Goal: Navigation & Orientation: Find specific page/section

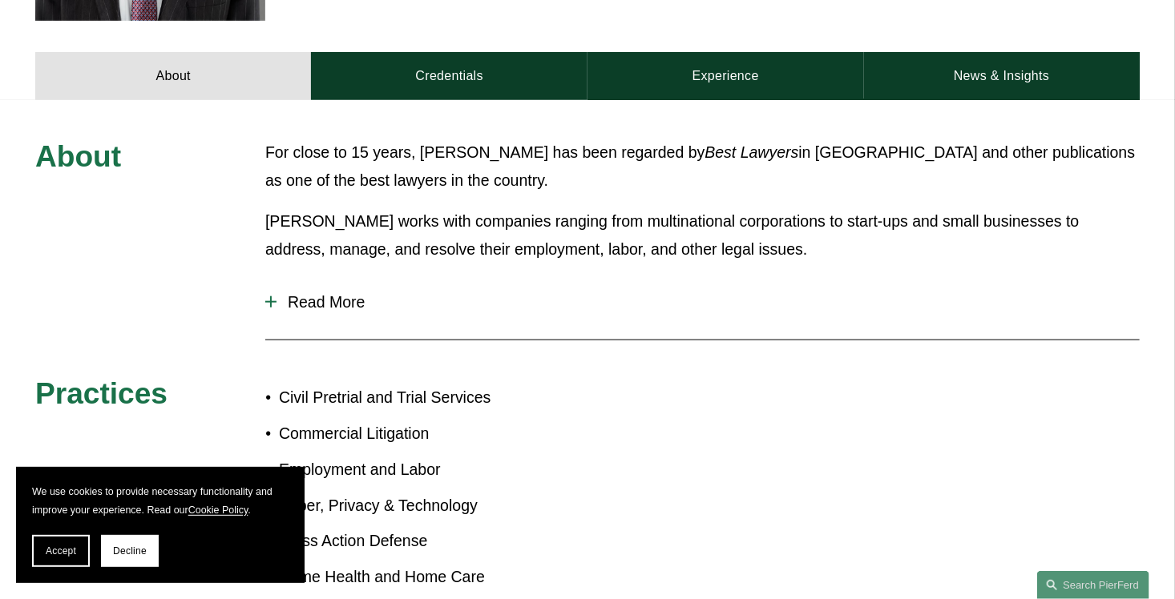
scroll to position [676, 0]
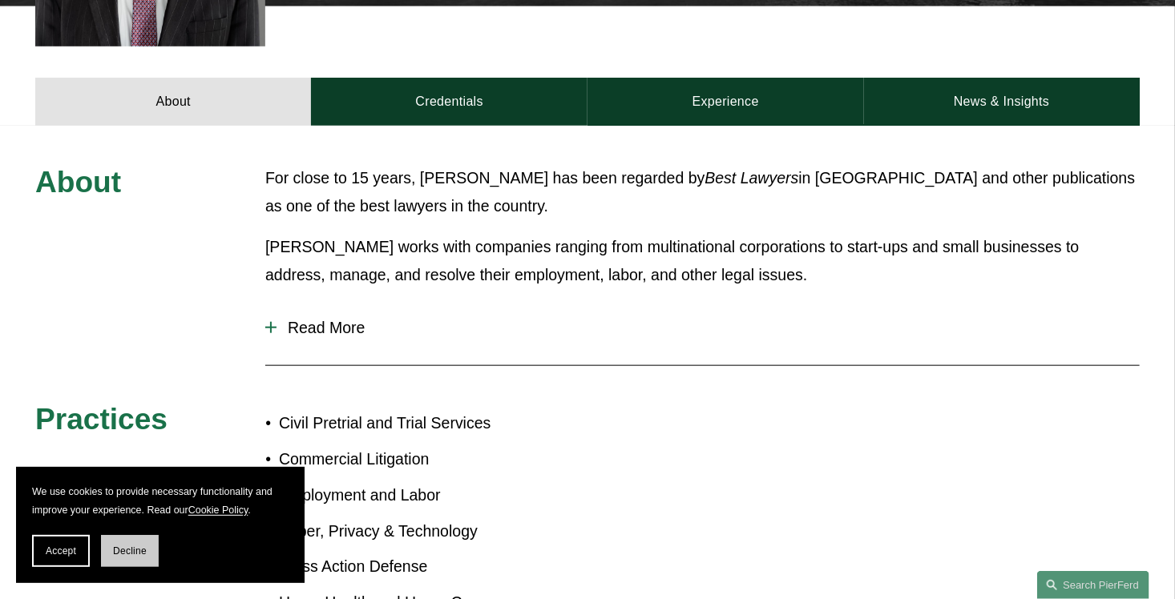
click at [119, 553] on span "Decline" at bounding box center [130, 551] width 34 height 11
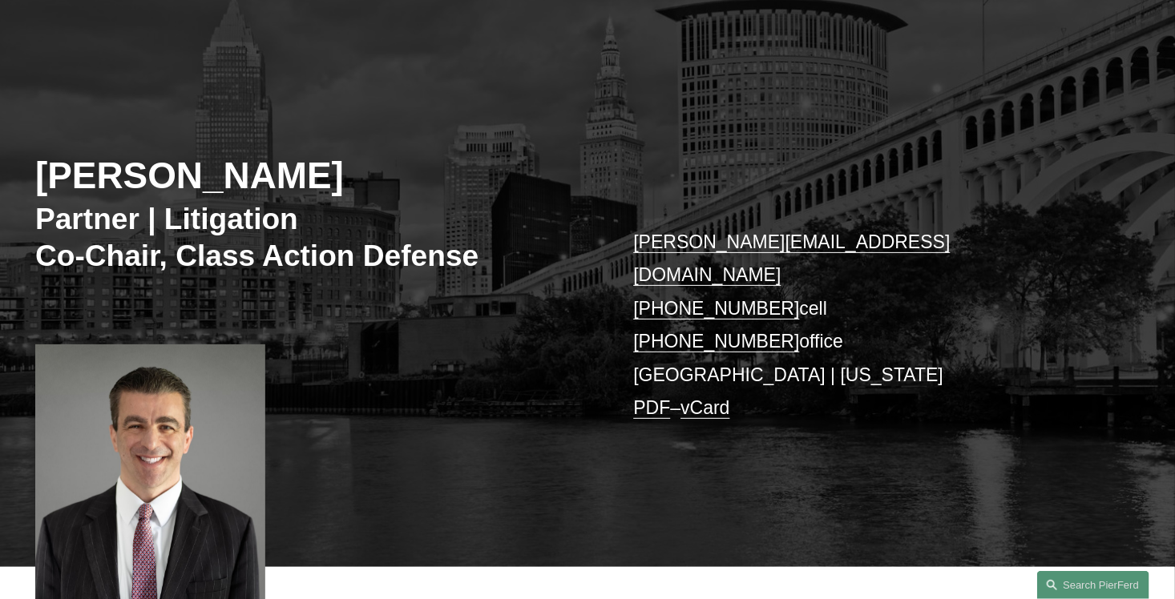
scroll to position [0, 0]
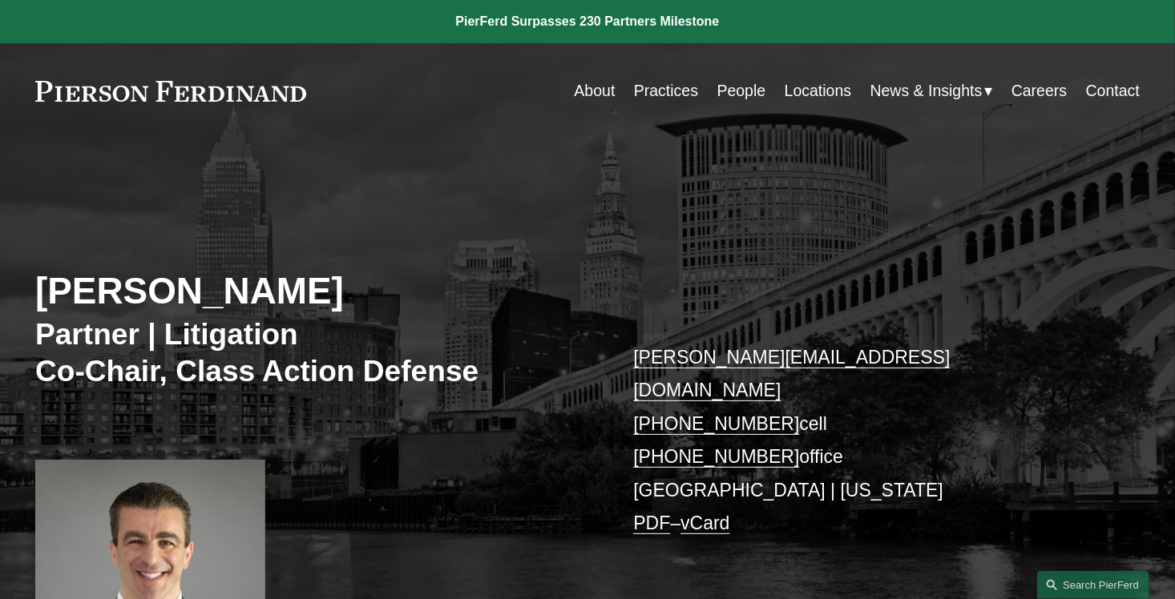
click at [664, 83] on link "Practices" at bounding box center [666, 90] width 64 height 31
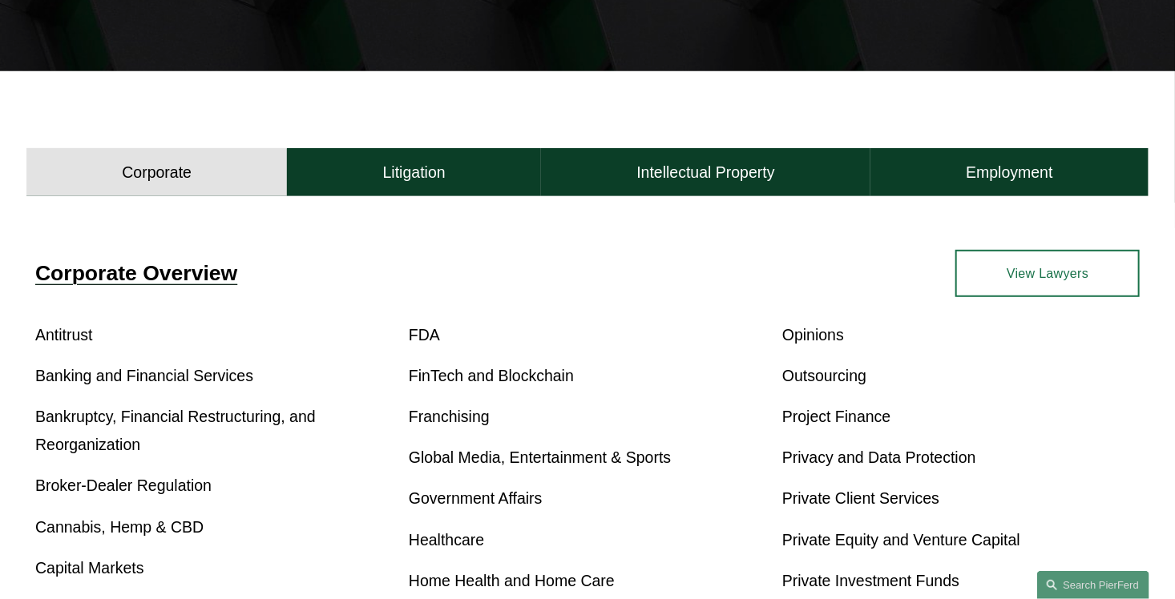
scroll to position [401, 0]
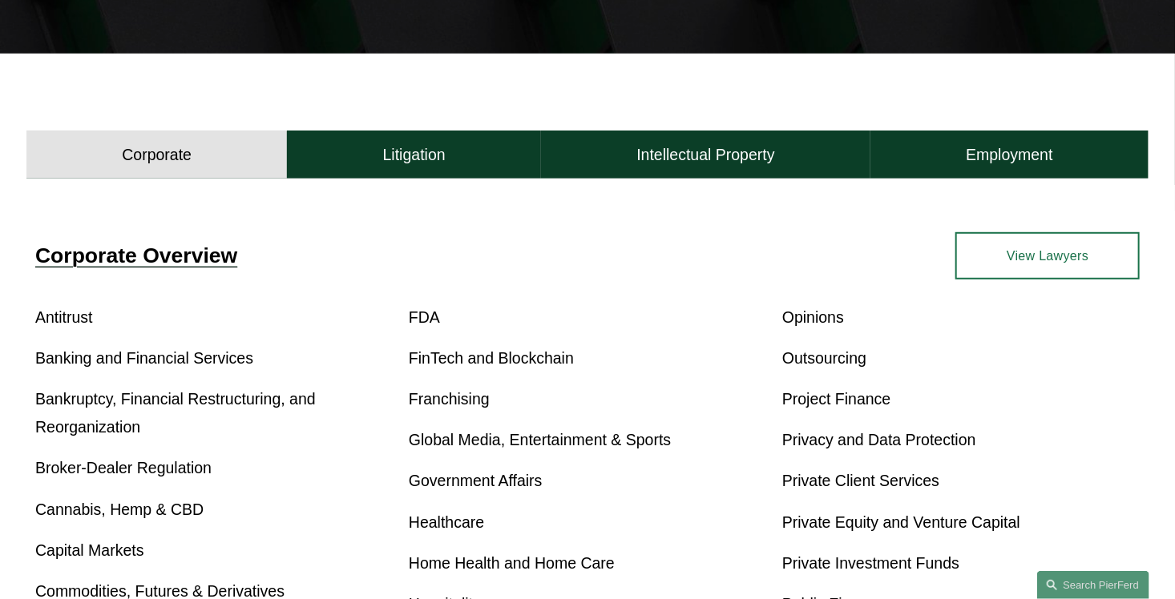
click at [273, 400] on link "Bankruptcy, Financial Restructuring, and Reorganization" at bounding box center [175, 413] width 281 height 46
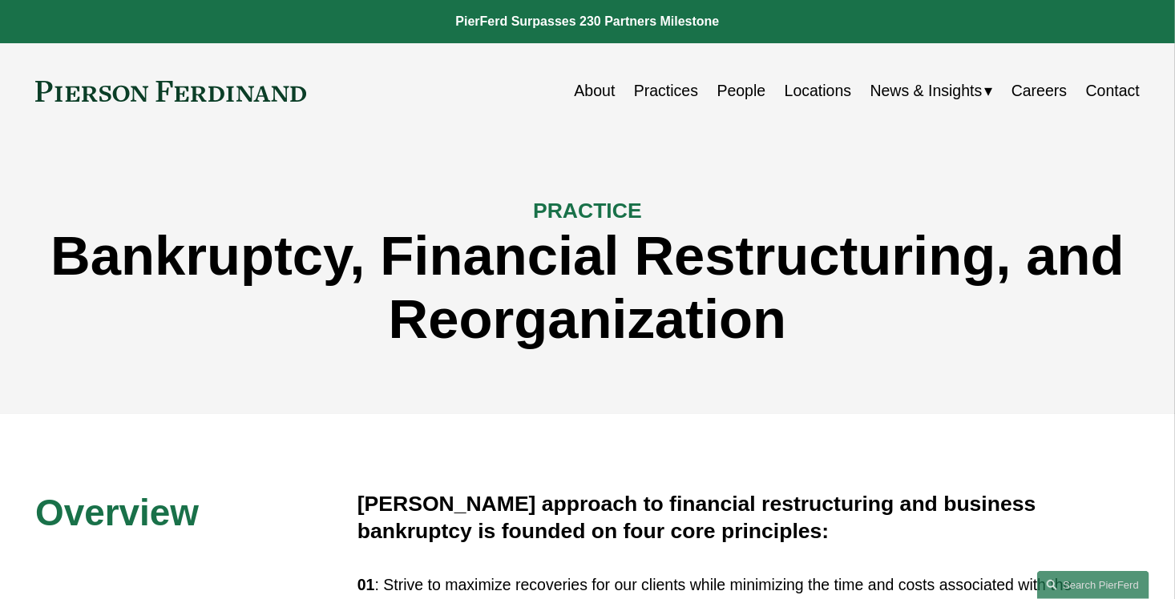
click at [747, 92] on link "People" at bounding box center [741, 90] width 49 height 31
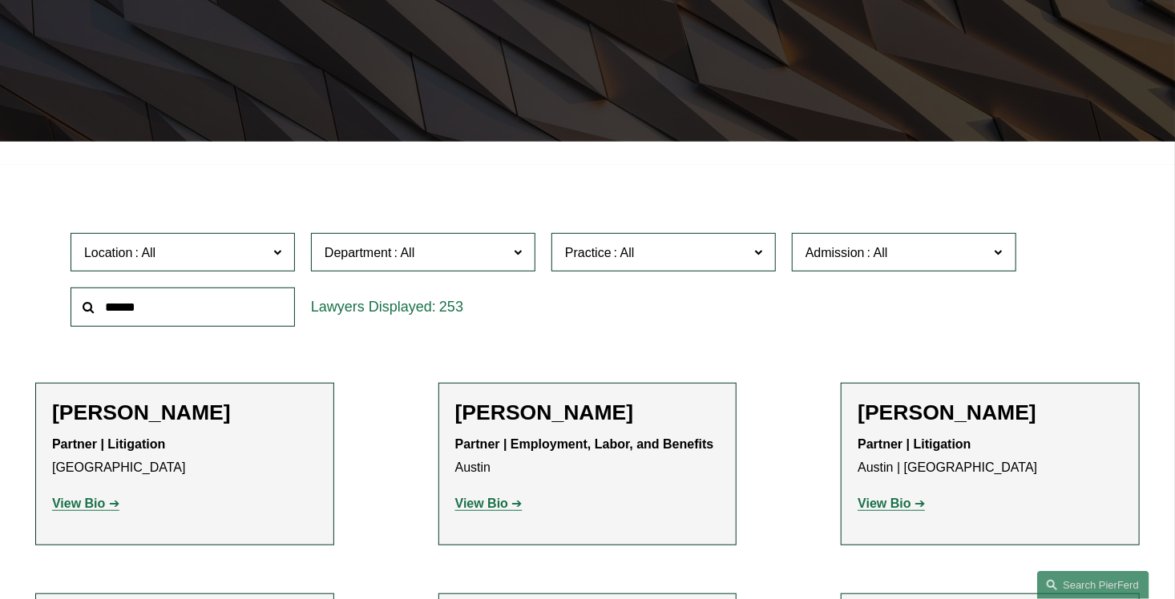
scroll to position [401, 0]
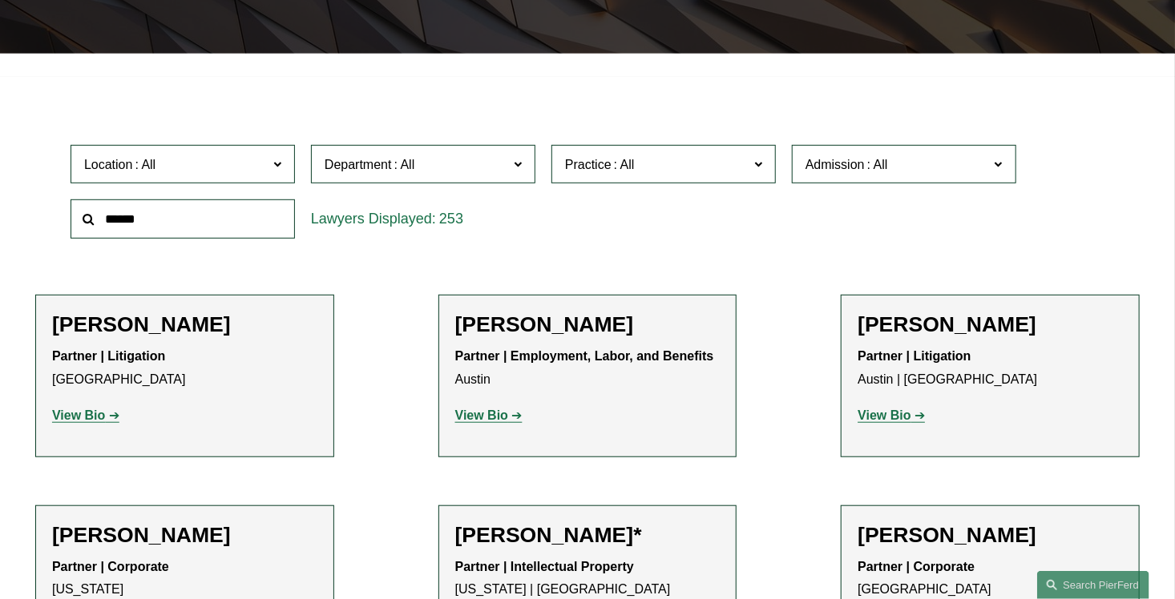
click at [755, 170] on span at bounding box center [758, 163] width 8 height 21
click at [0, 0] on link "Bankruptcy, Financial Restructuring, and Reorganization" at bounding box center [0, 0] width 0 height 0
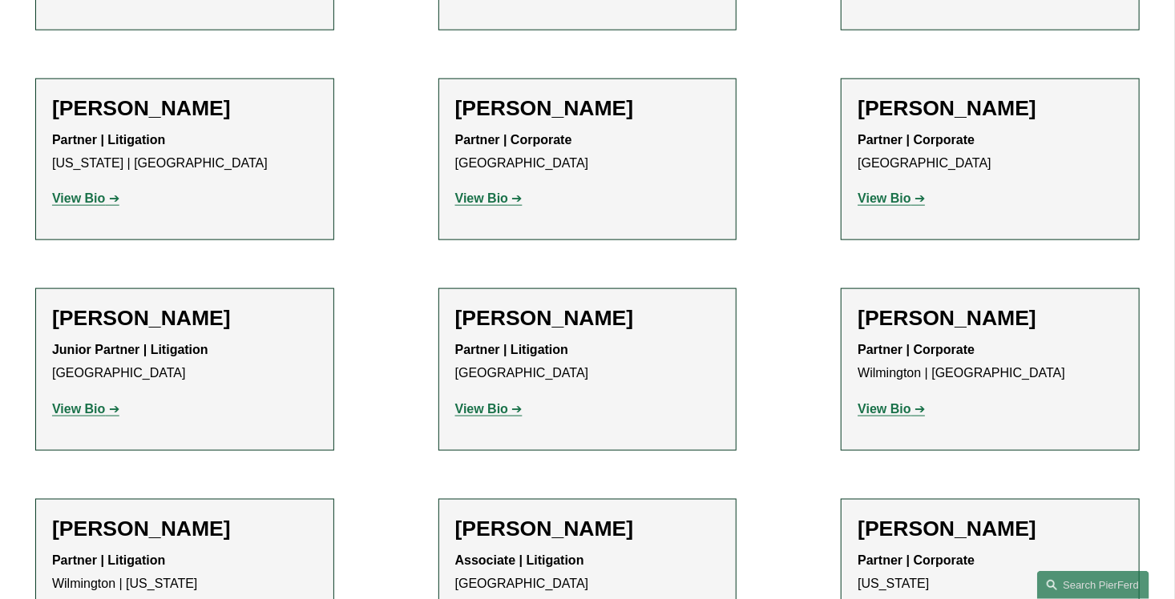
scroll to position [773, 0]
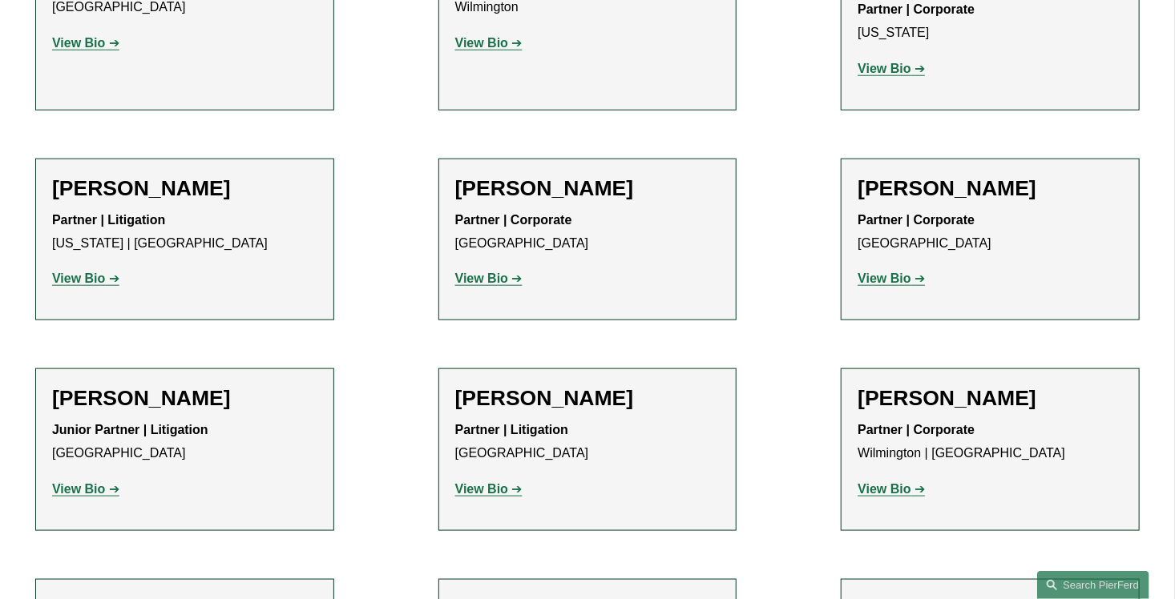
click at [490, 272] on strong "View Bio" at bounding box center [481, 279] width 53 height 14
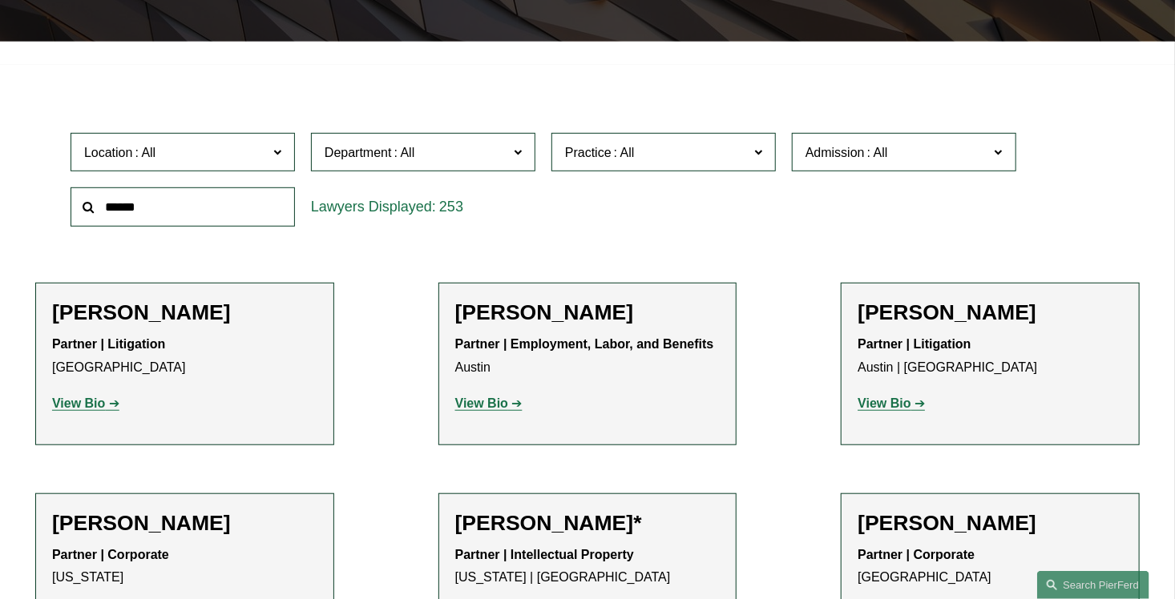
scroll to position [401, 0]
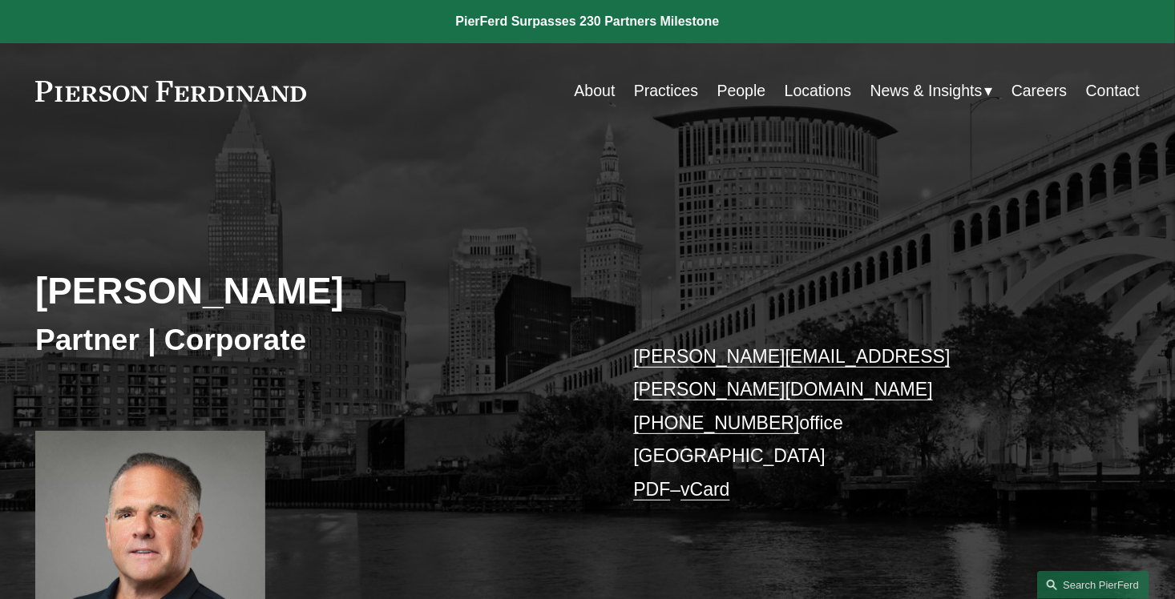
click at [797, 93] on link "Locations" at bounding box center [818, 90] width 67 height 31
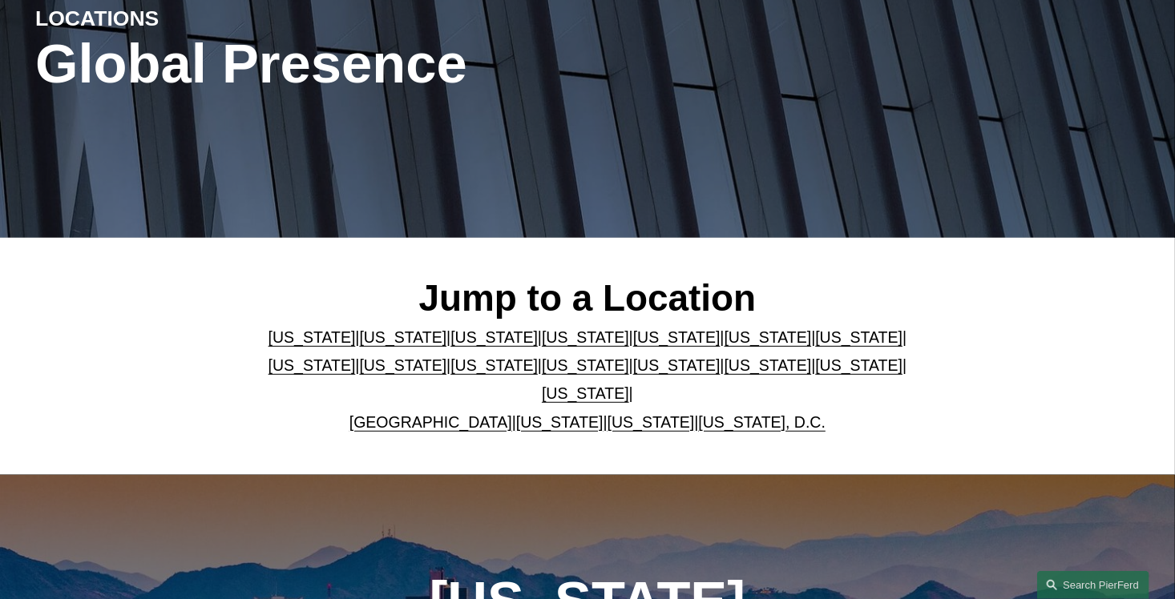
scroll to position [240, 0]
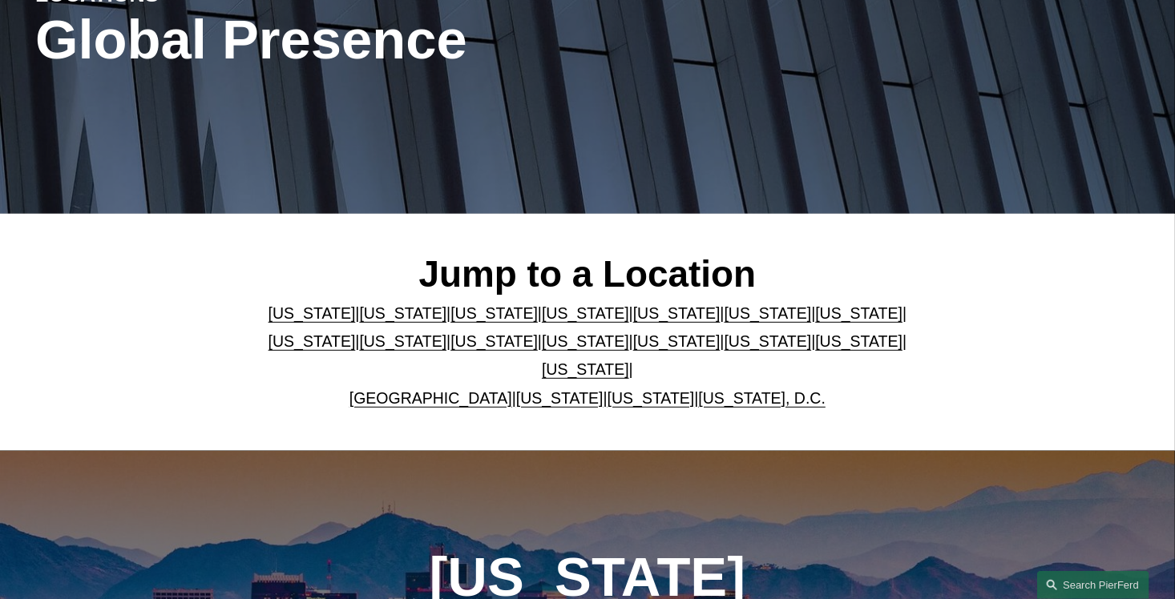
click at [589, 313] on link "[US_STATE]" at bounding box center [585, 314] width 87 height 18
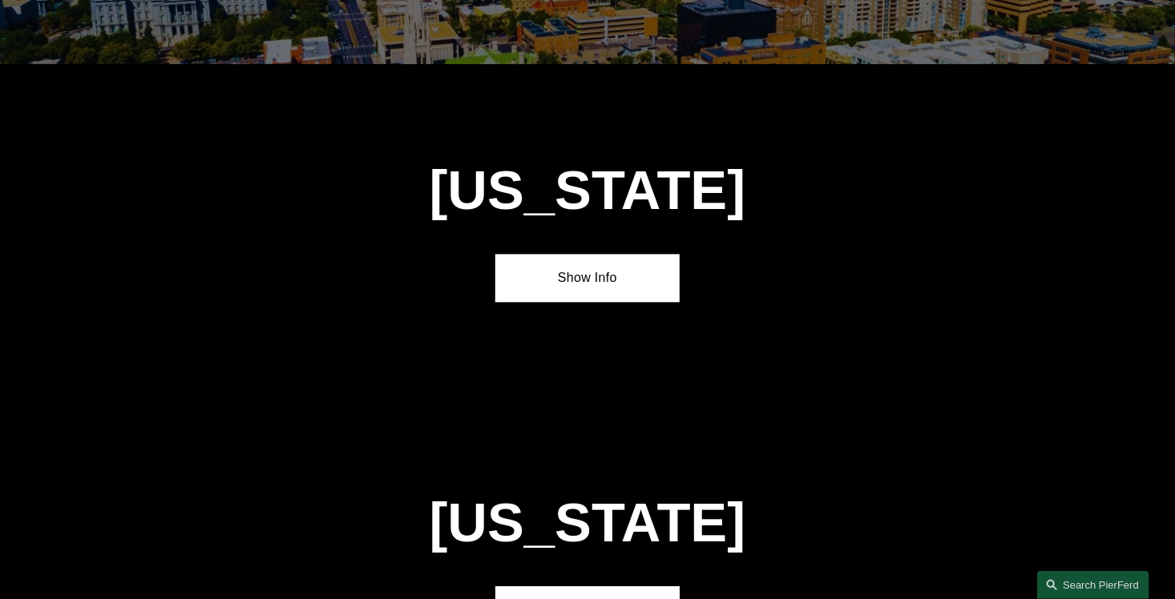
scroll to position [1704, 0]
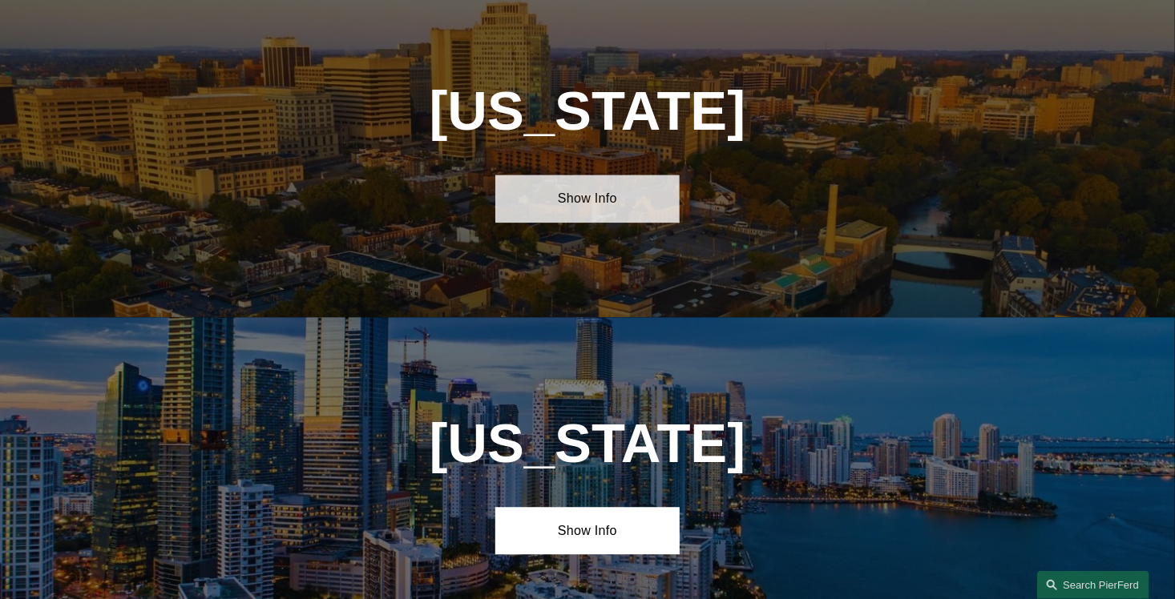
click at [599, 222] on link "Show Info" at bounding box center [587, 198] width 184 height 47
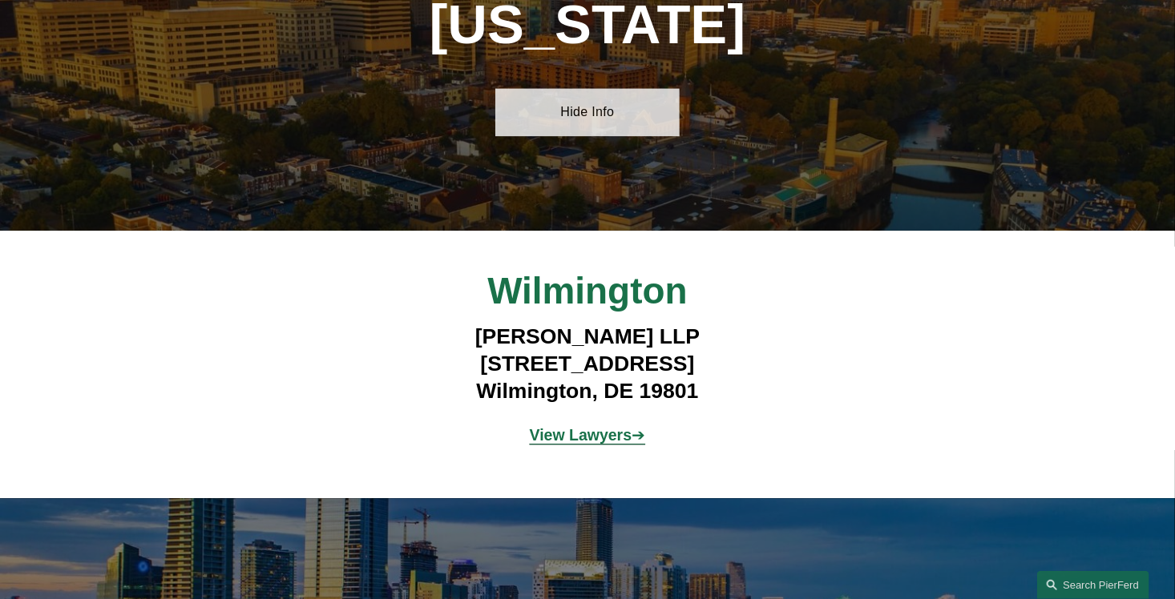
scroll to position [1784, 0]
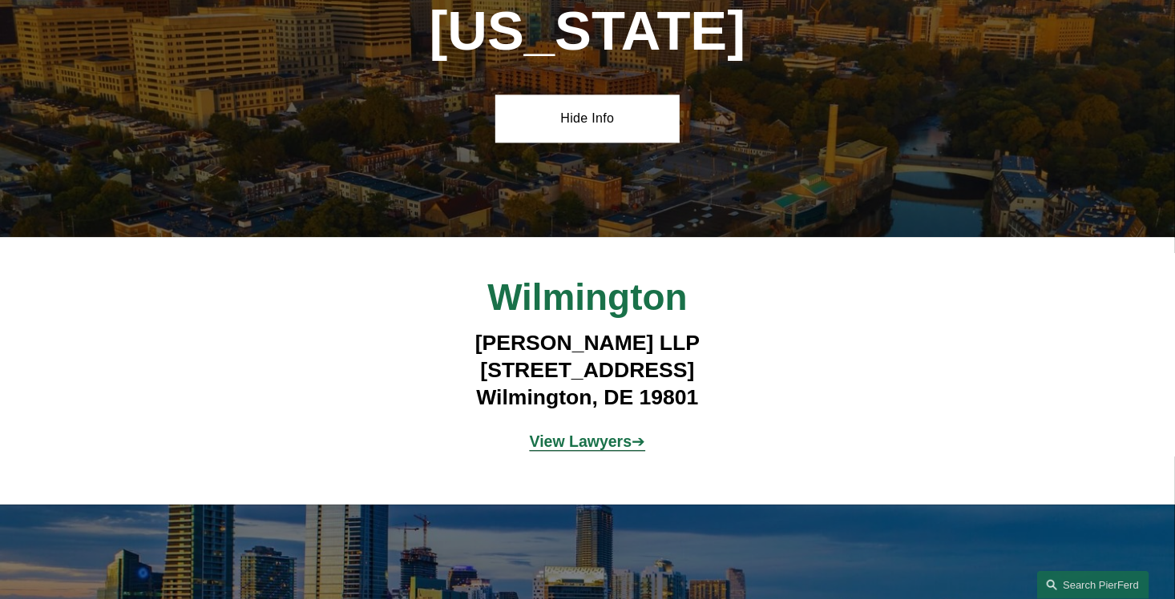
click at [589, 450] on strong "View Lawyers" at bounding box center [581, 442] width 103 height 18
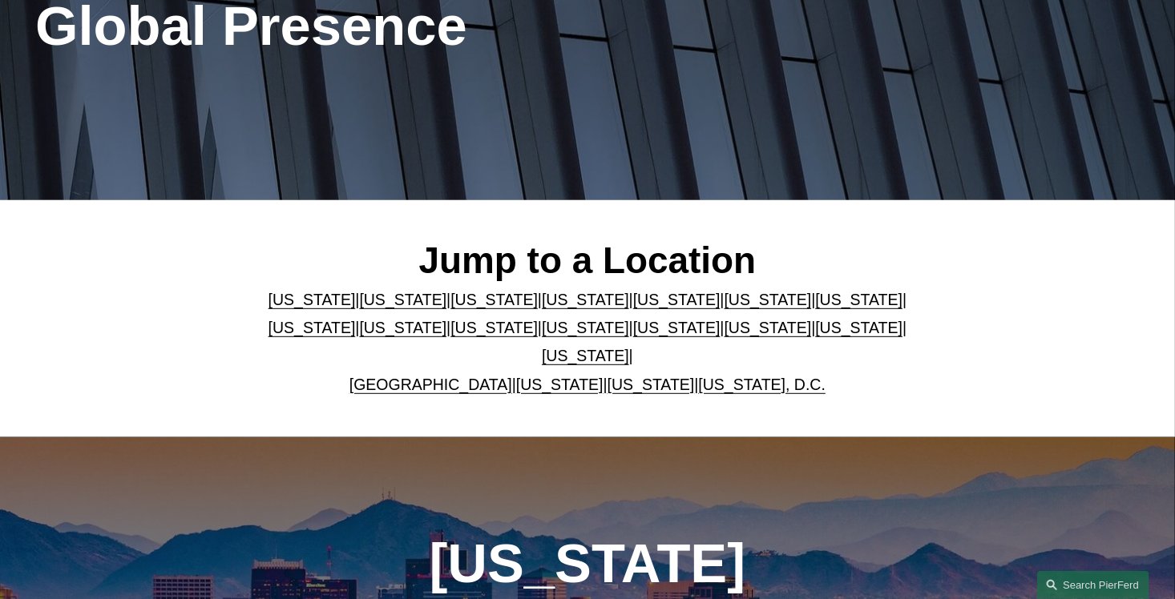
scroll to position [240, 0]
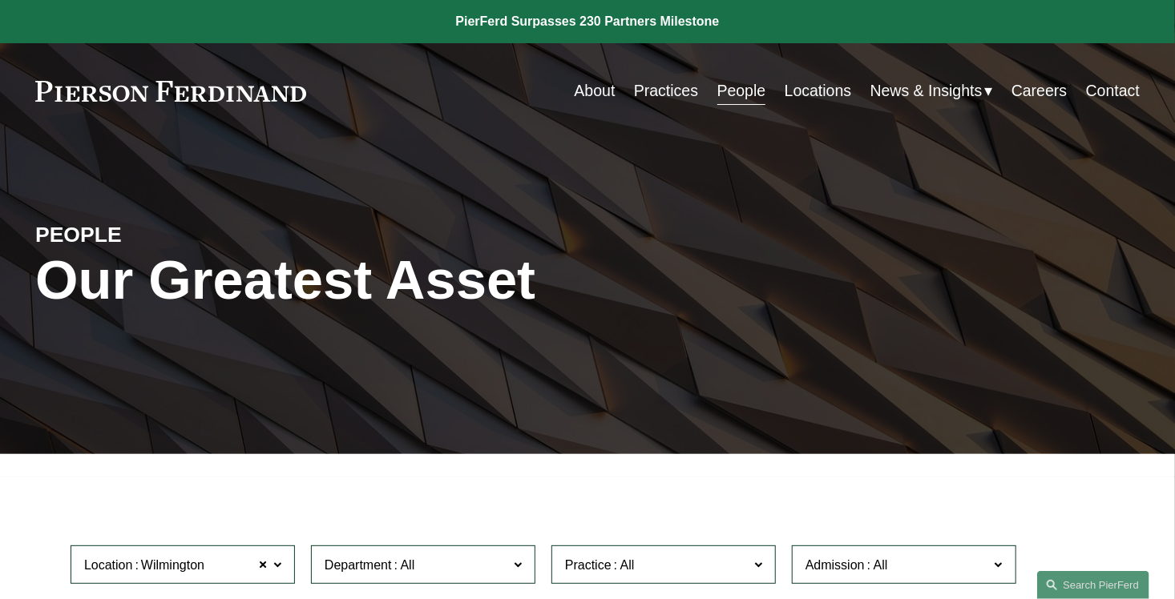
click at [1054, 85] on link "Careers" at bounding box center [1038, 90] width 55 height 31
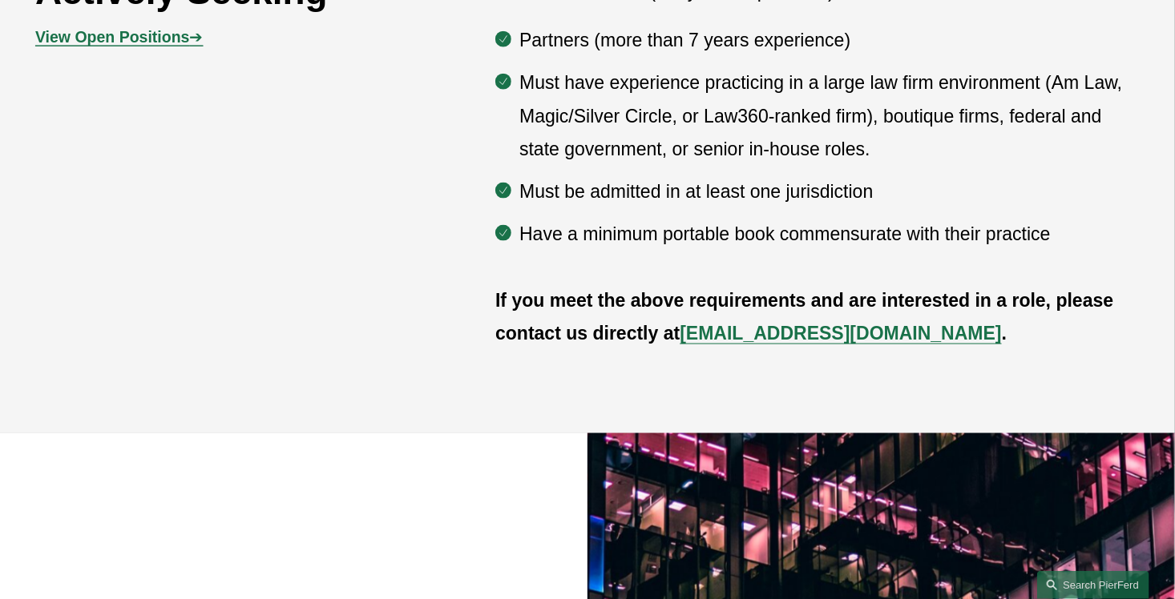
scroll to position [962, 0]
click at [89, 45] on strong "View Open Positions" at bounding box center [112, 36] width 155 height 18
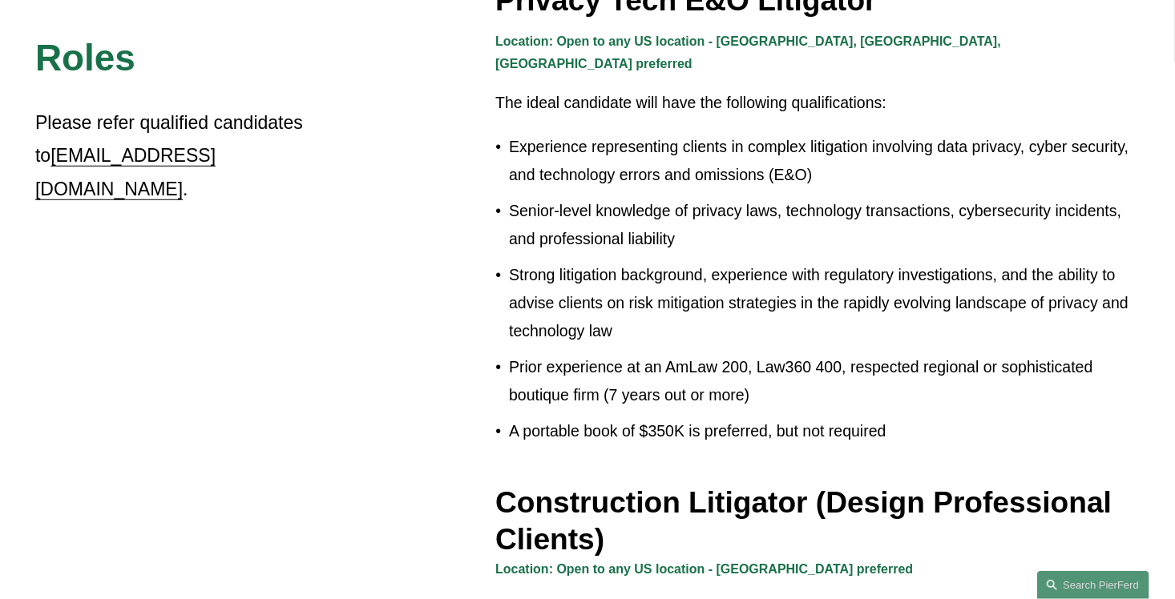
scroll to position [481, 0]
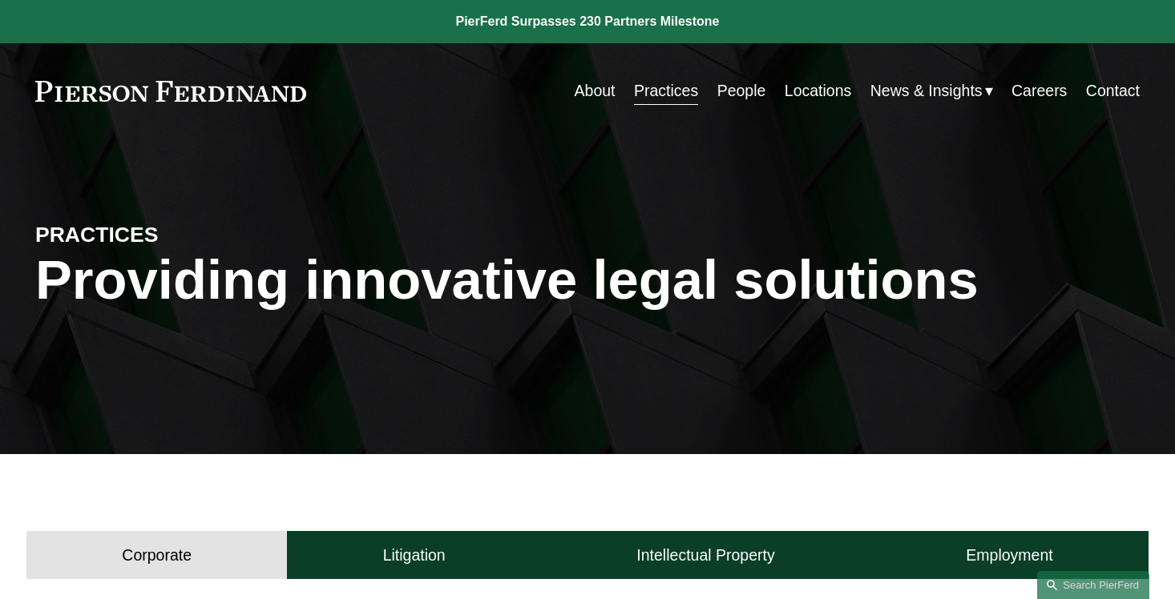
scroll to position [401, 0]
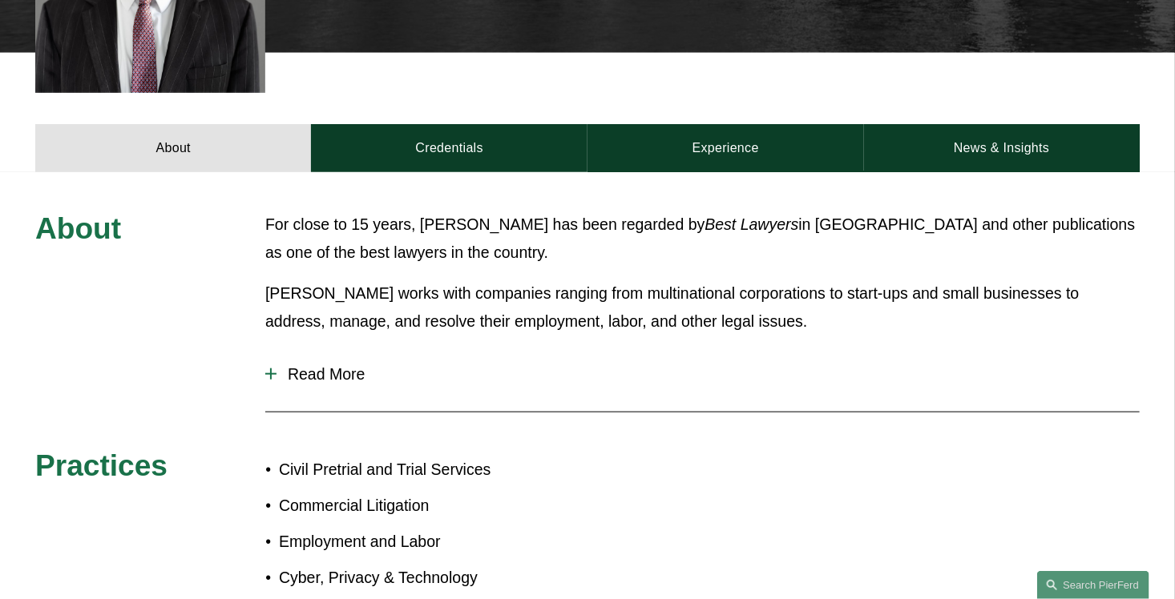
scroll to position [721, 0]
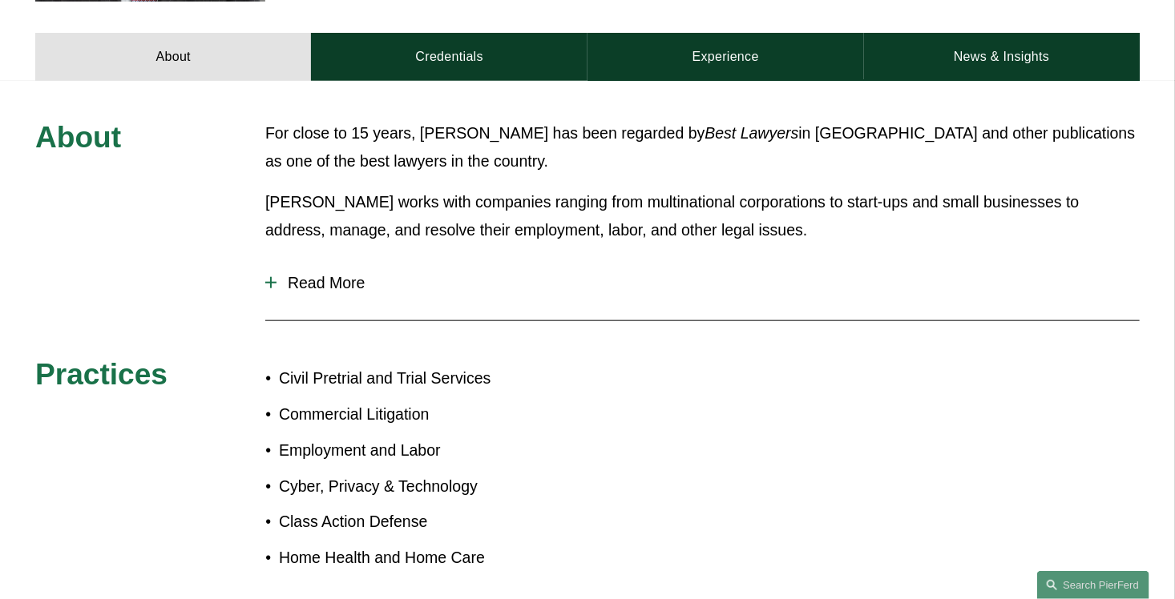
click at [316, 274] on span "Read More" at bounding box center [707, 283] width 863 height 18
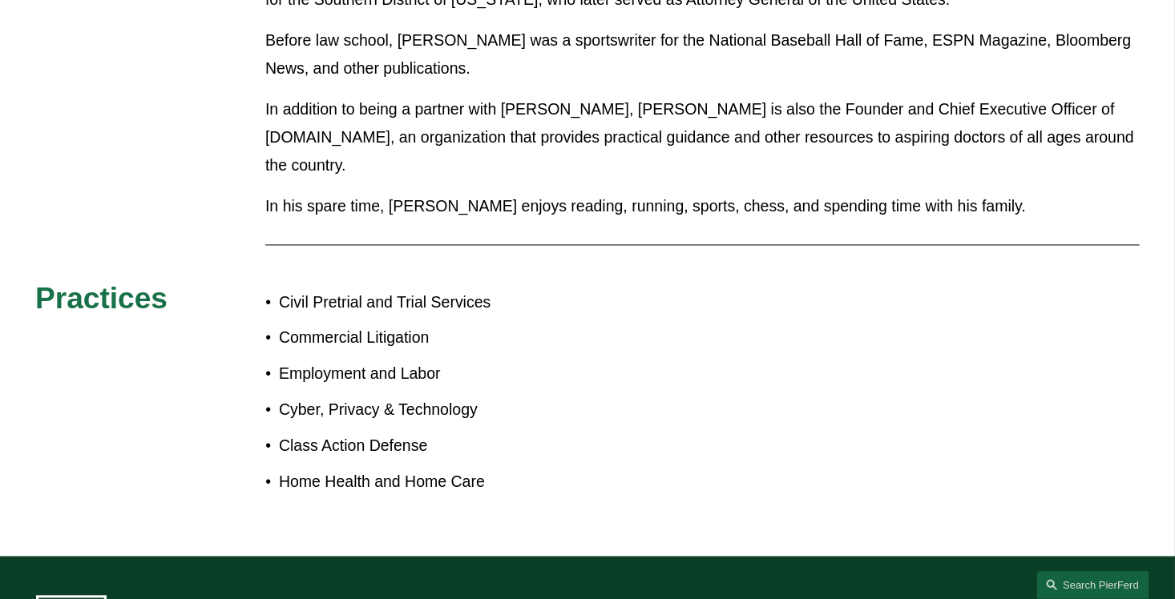
scroll to position [1523, 0]
